Goal: Check status: Check status

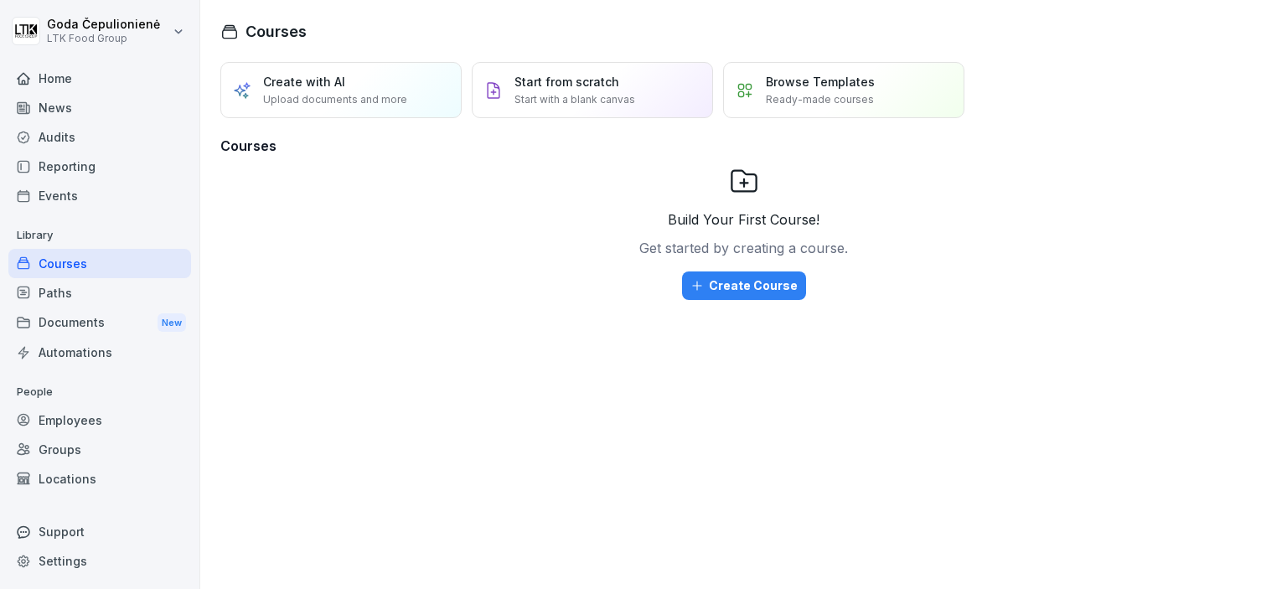
click at [103, 428] on div "Employees" at bounding box center [99, 420] width 183 height 29
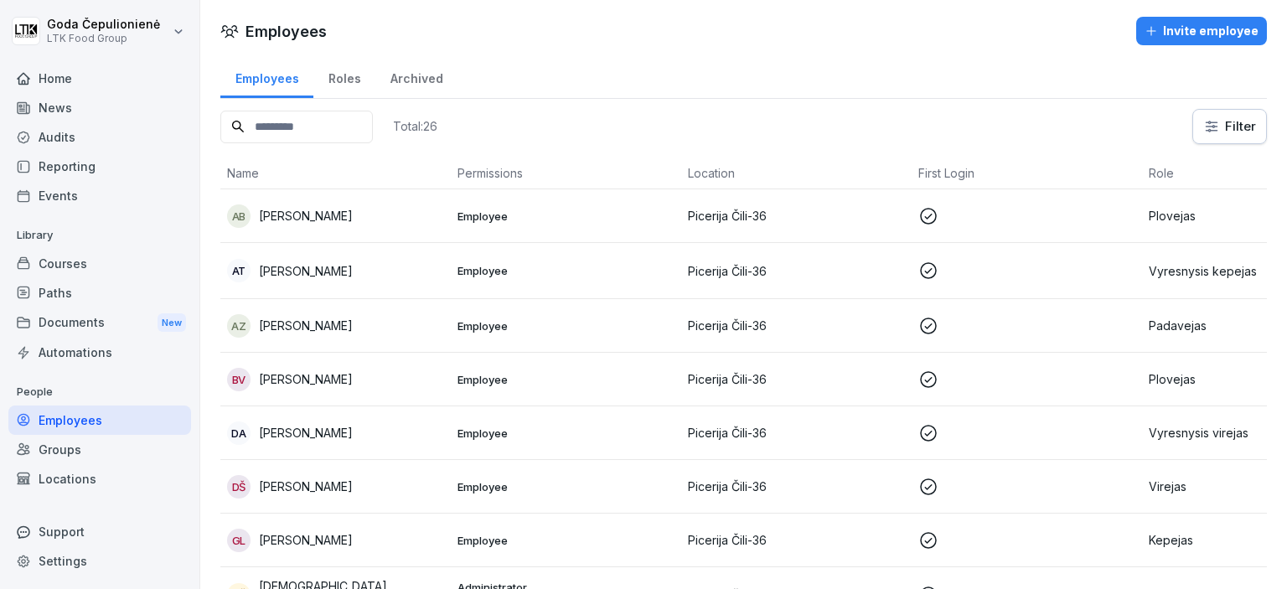
click at [317, 114] on input at bounding box center [296, 127] width 153 height 33
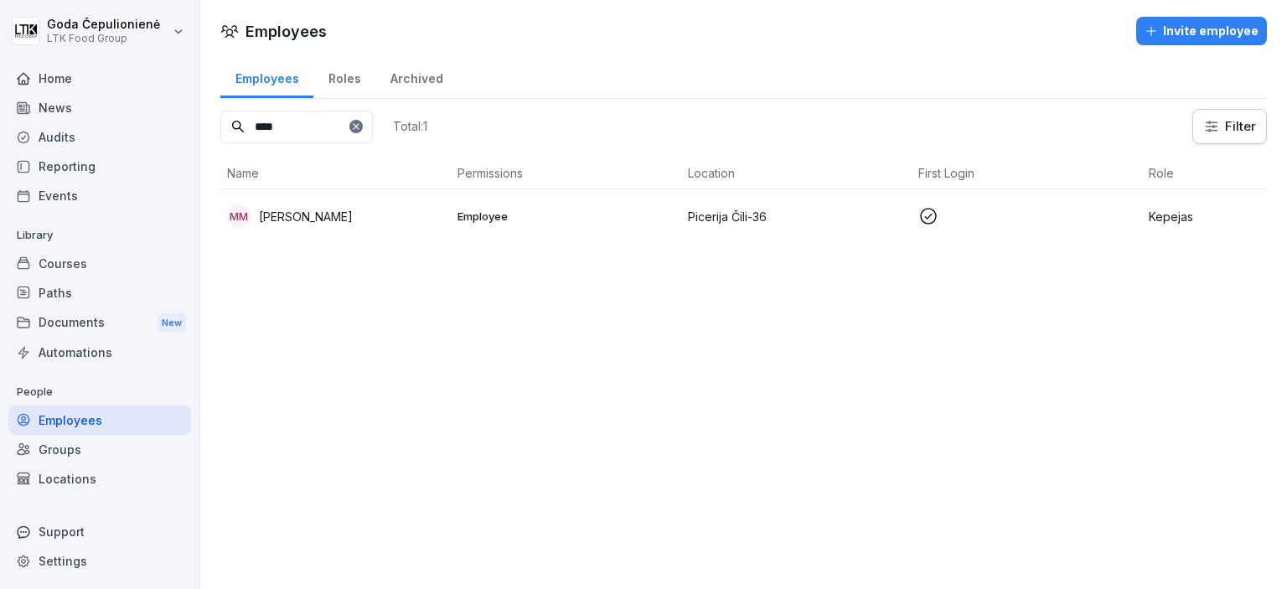
type input "****"
click at [341, 222] on p "[PERSON_NAME]" at bounding box center [306, 217] width 94 height 18
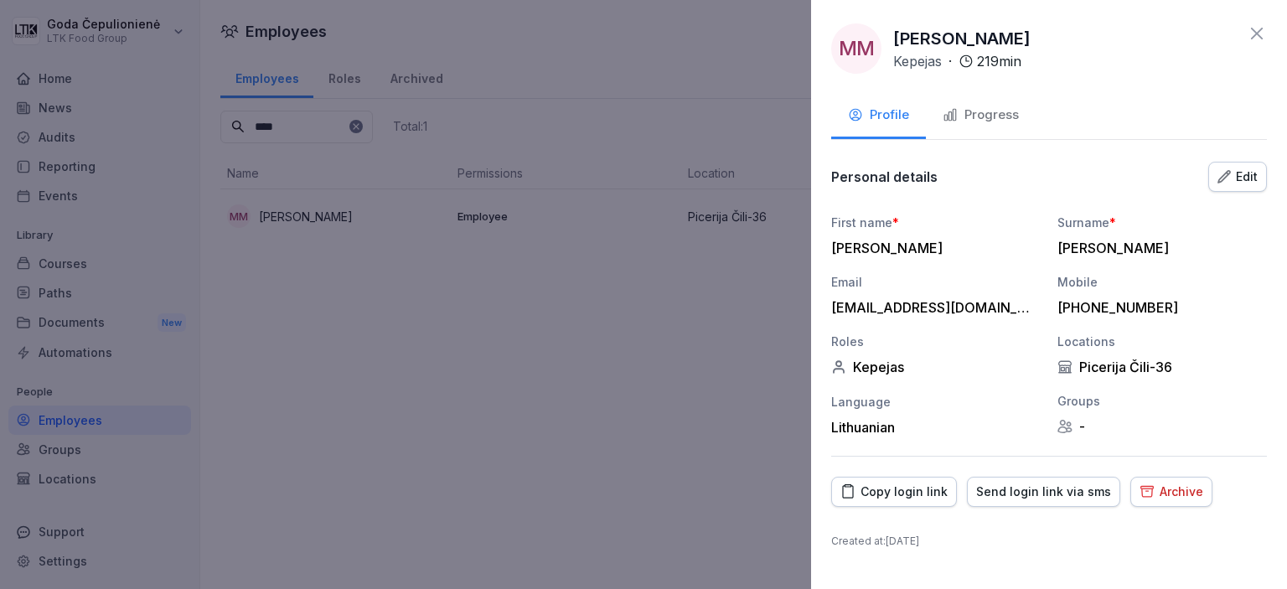
click at [1002, 121] on div "Progress" at bounding box center [981, 115] width 76 height 19
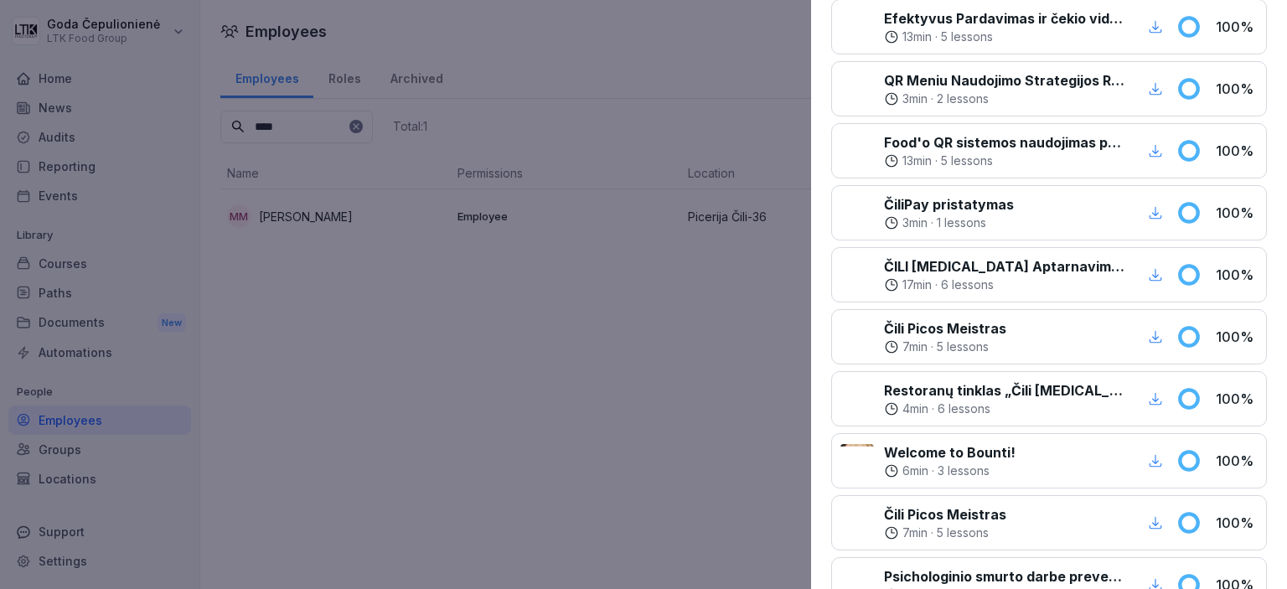
scroll to position [807, 0]
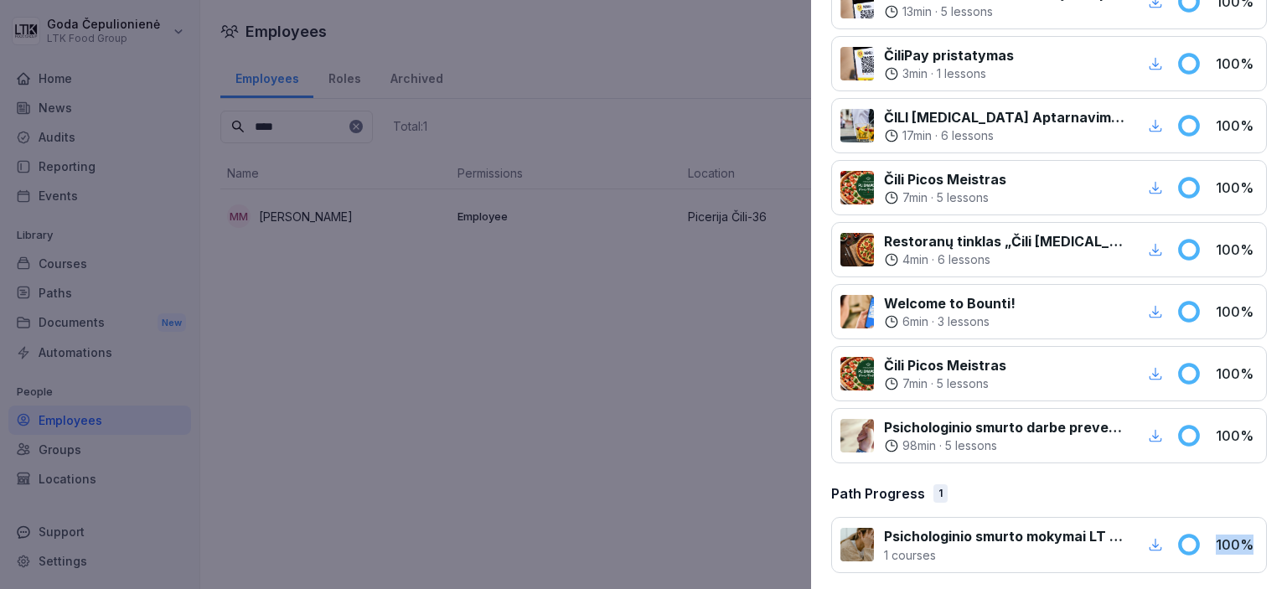
drag, startPoint x: 1235, startPoint y: 542, endPoint x: 1189, endPoint y: 542, distance: 46.1
click at [1189, 542] on div "Psichologinio smurto mokymai LT ir RU - visos pareigybės 1 courses 100 %" at bounding box center [1049, 545] width 436 height 56
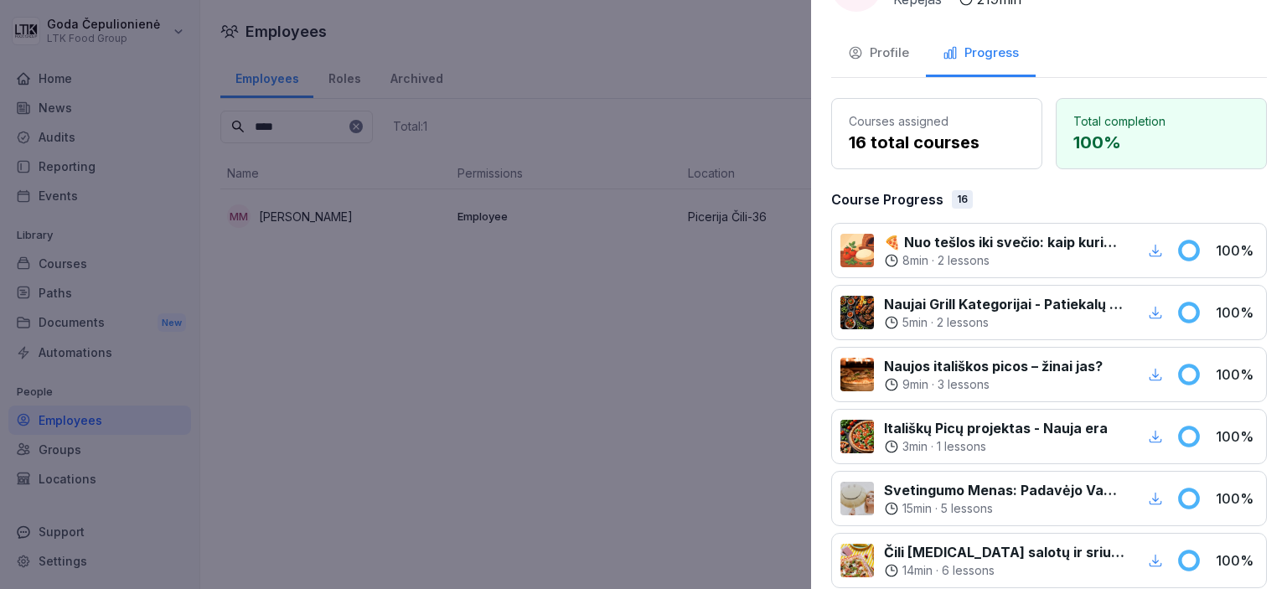
scroll to position [0, 0]
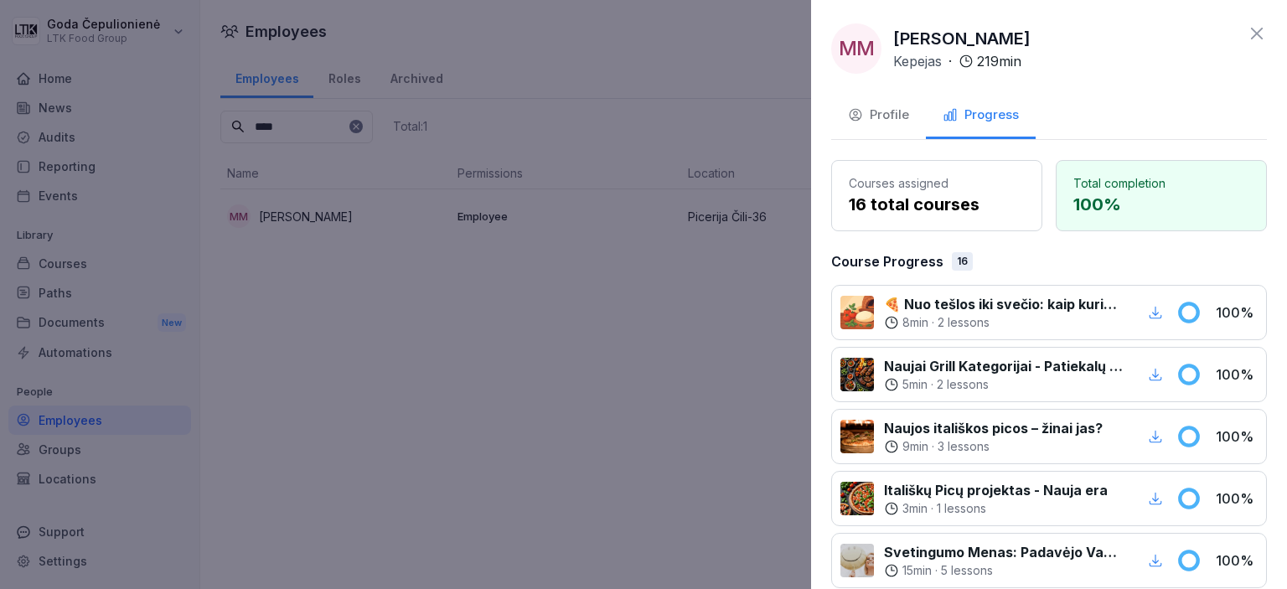
click at [1247, 38] on icon at bounding box center [1257, 33] width 20 height 20
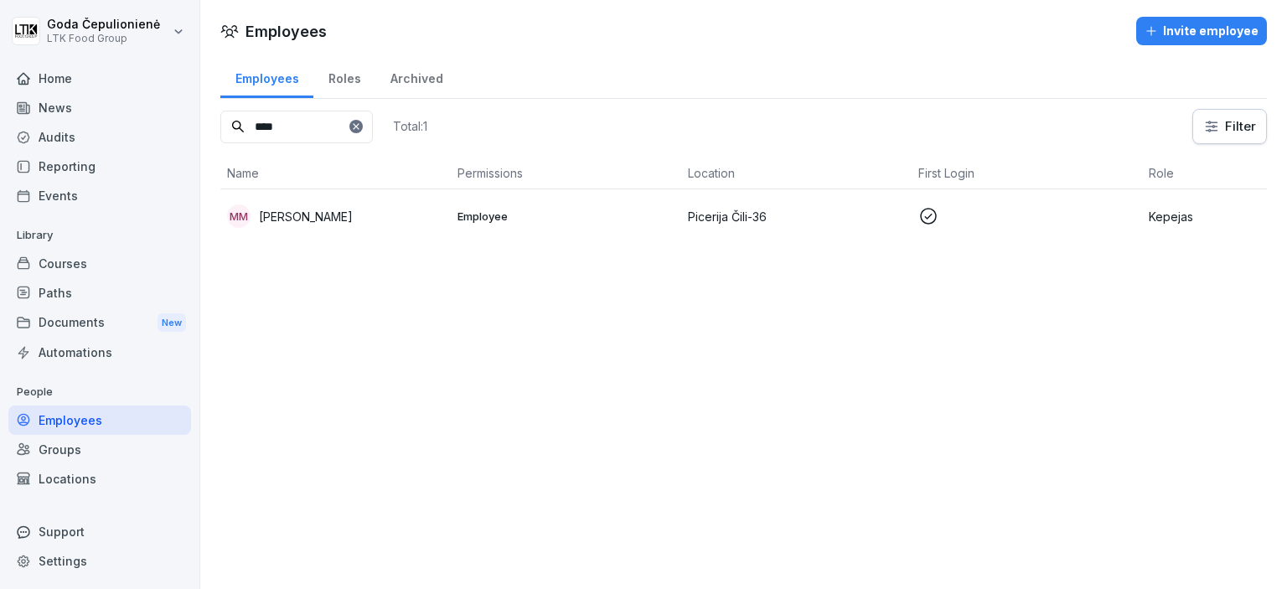
click at [80, 76] on div "Home" at bounding box center [99, 78] width 183 height 29
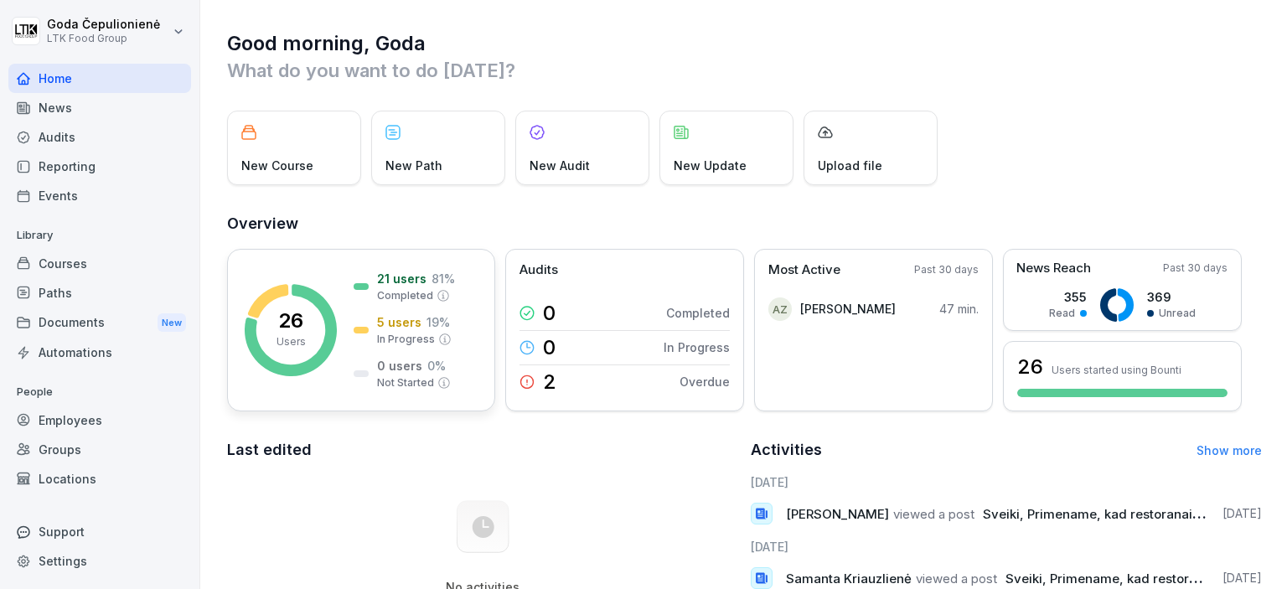
click at [282, 348] on p "Users" at bounding box center [291, 341] width 29 height 15
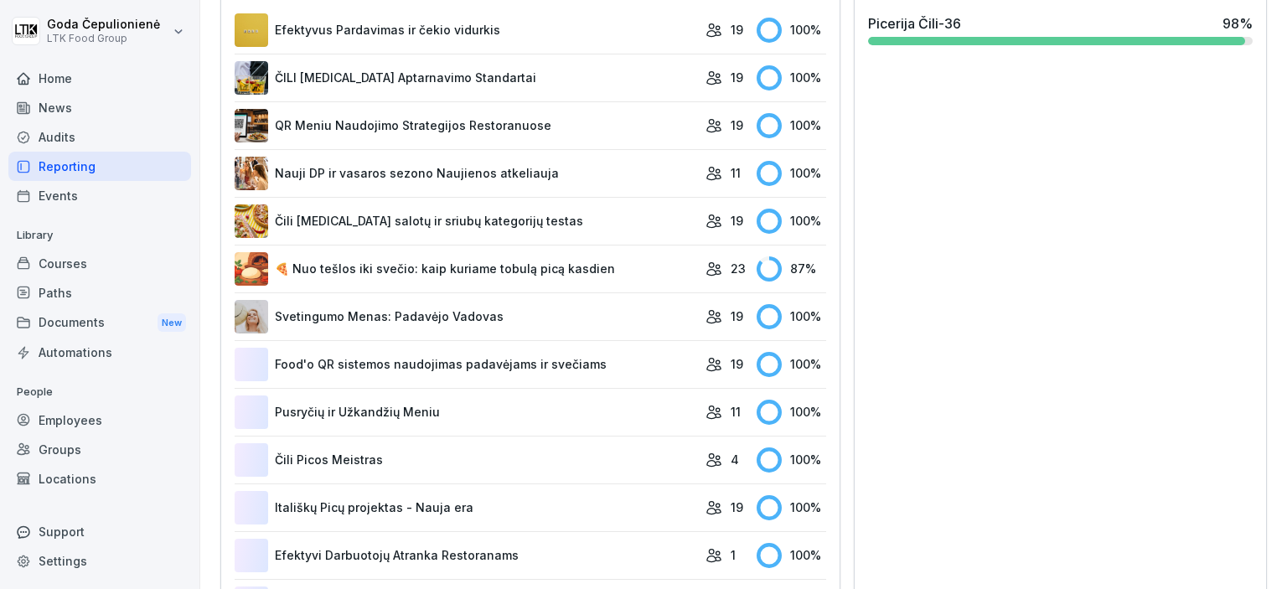
scroll to position [558, 0]
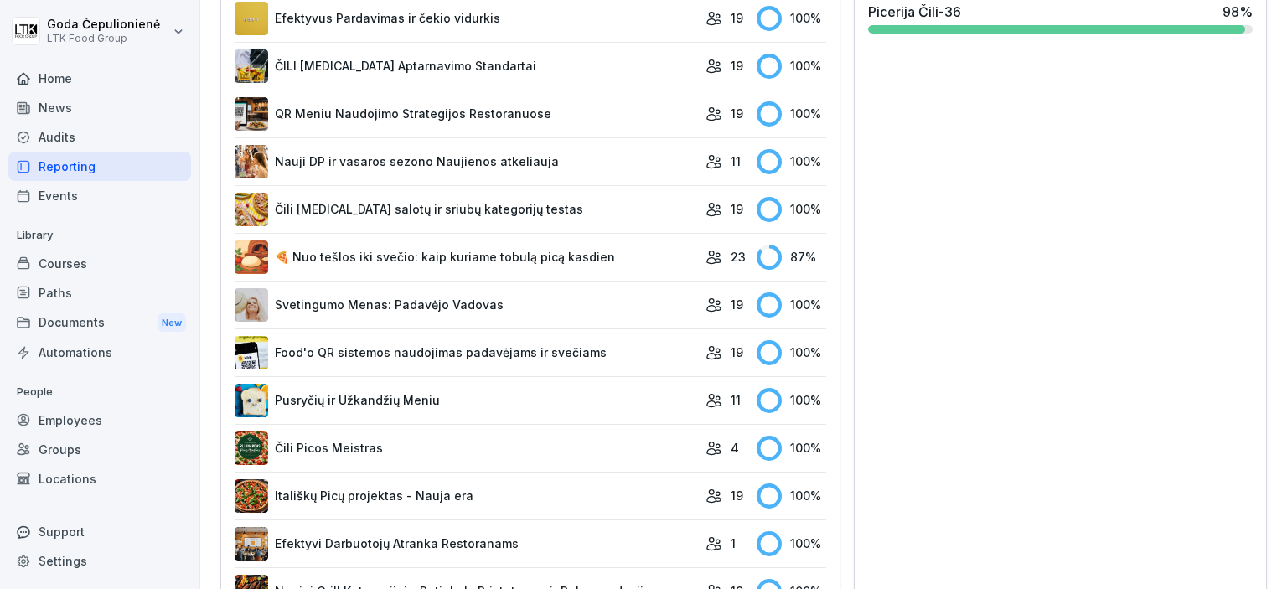
click at [392, 247] on link "🍕 Nuo tešlos iki svečio: kaip kuriame tobulą picą kasdien" at bounding box center [466, 258] width 463 height 34
